Goal: Information Seeking & Learning: Learn about a topic

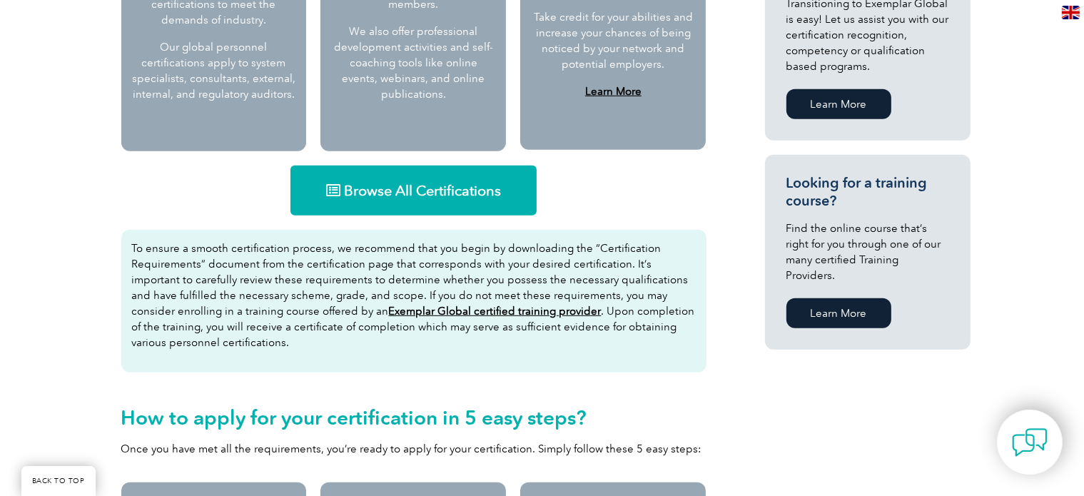
scroll to position [857, 0]
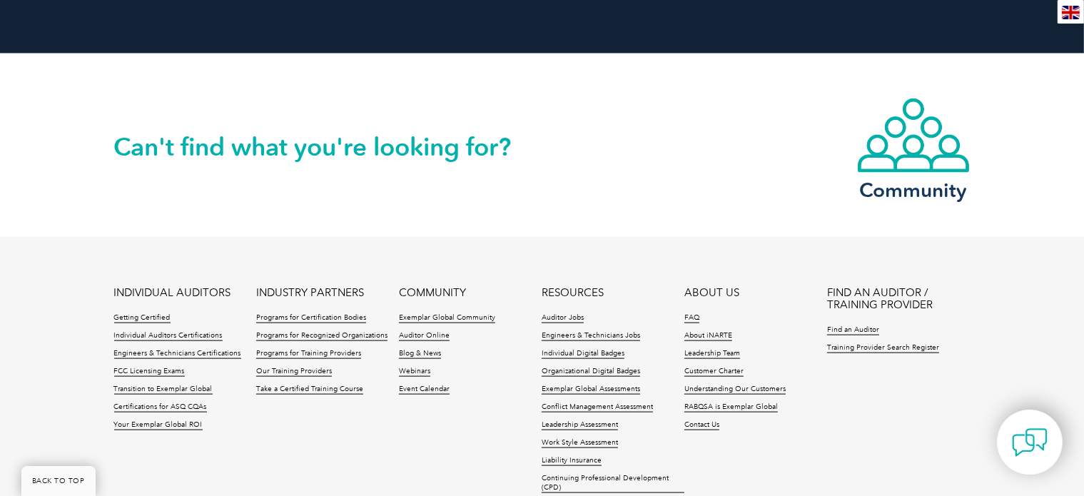
scroll to position [1982, 0]
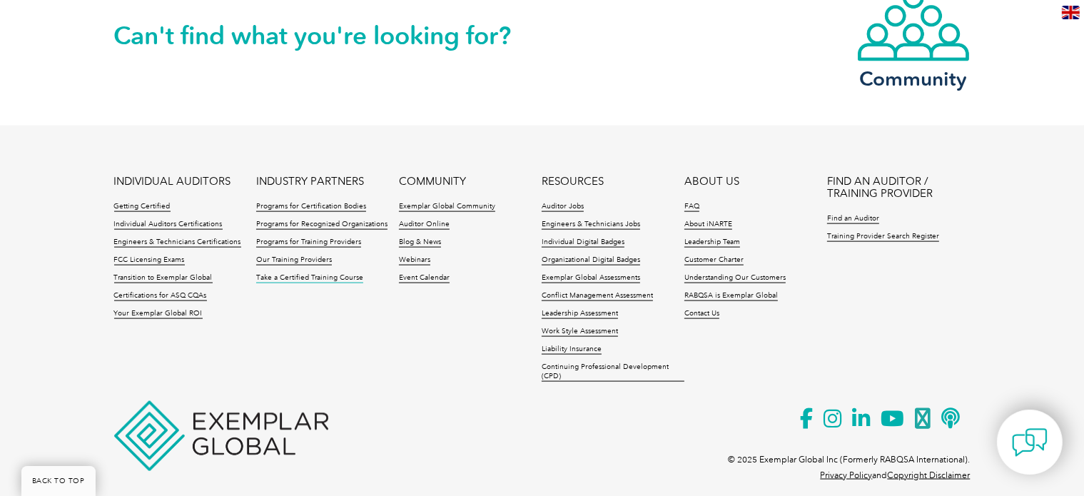
click at [298, 273] on link "Take a Certified Training Course" at bounding box center [309, 278] width 107 height 10
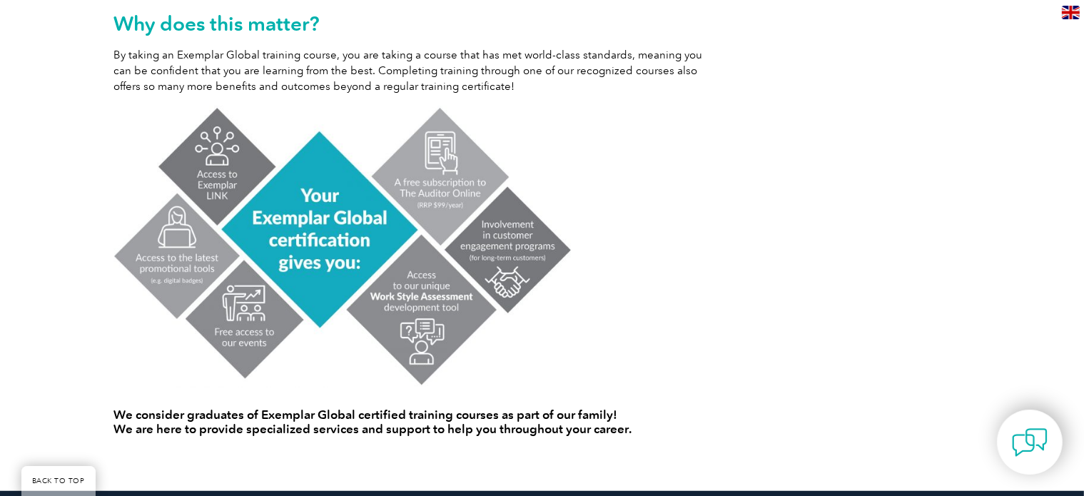
scroll to position [928, 0]
